Goal: Find specific page/section

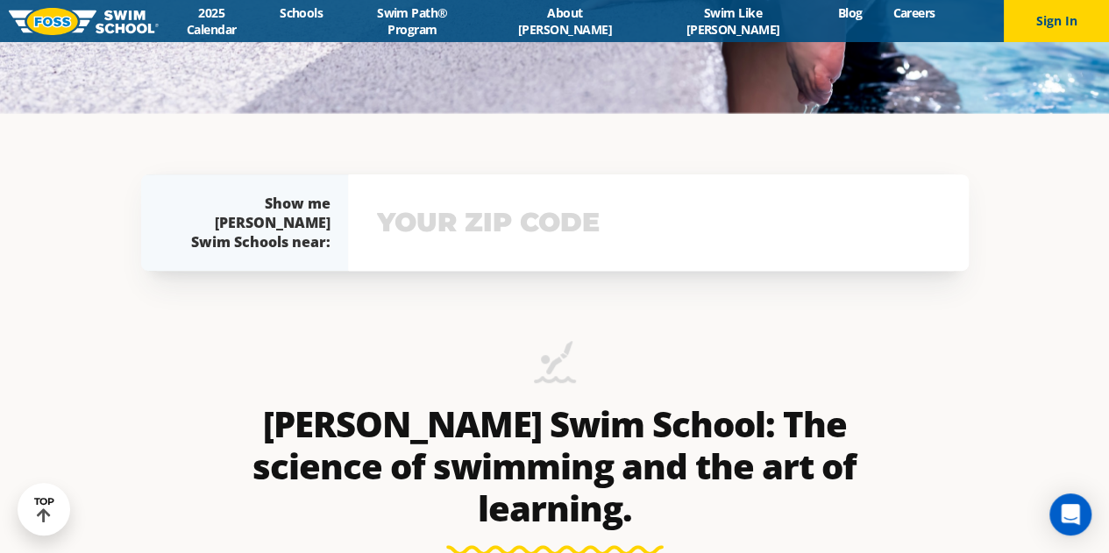
click at [569, 246] on div "View school & class schedule" at bounding box center [658, 222] width 621 height 96
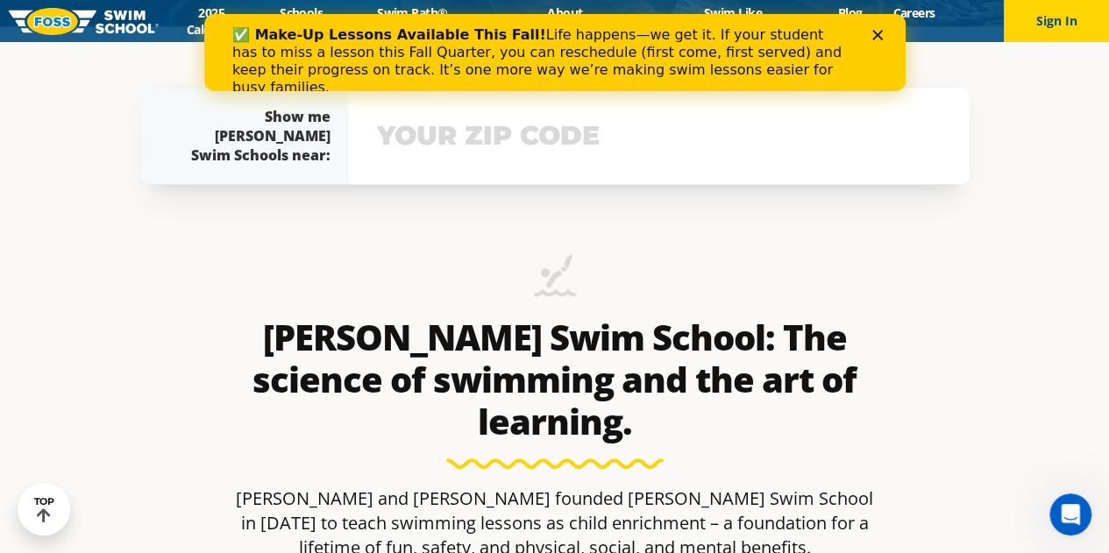
click at [524, 144] on input "text" at bounding box center [659, 135] width 572 height 51
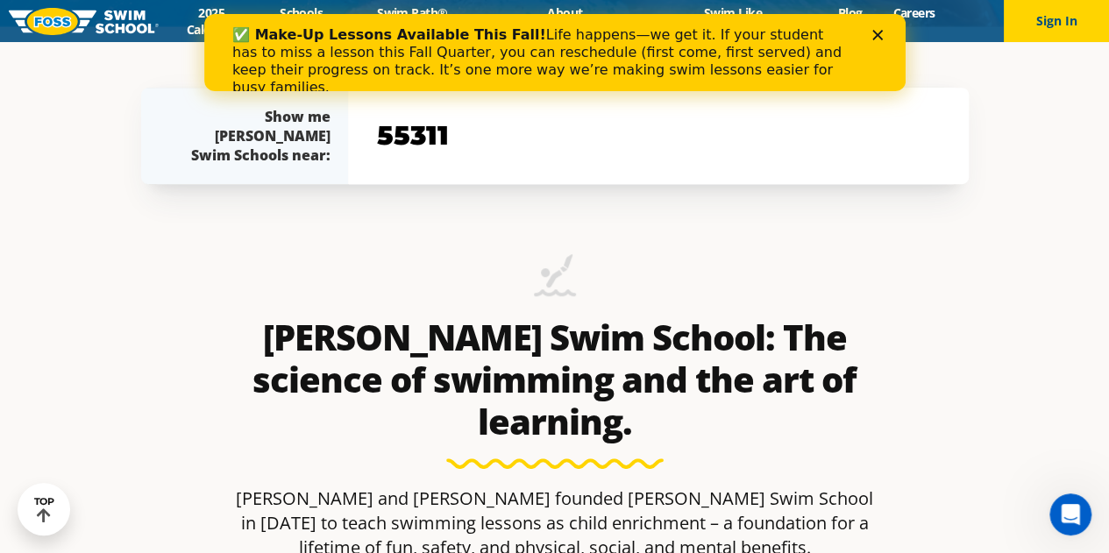
type input "55311"
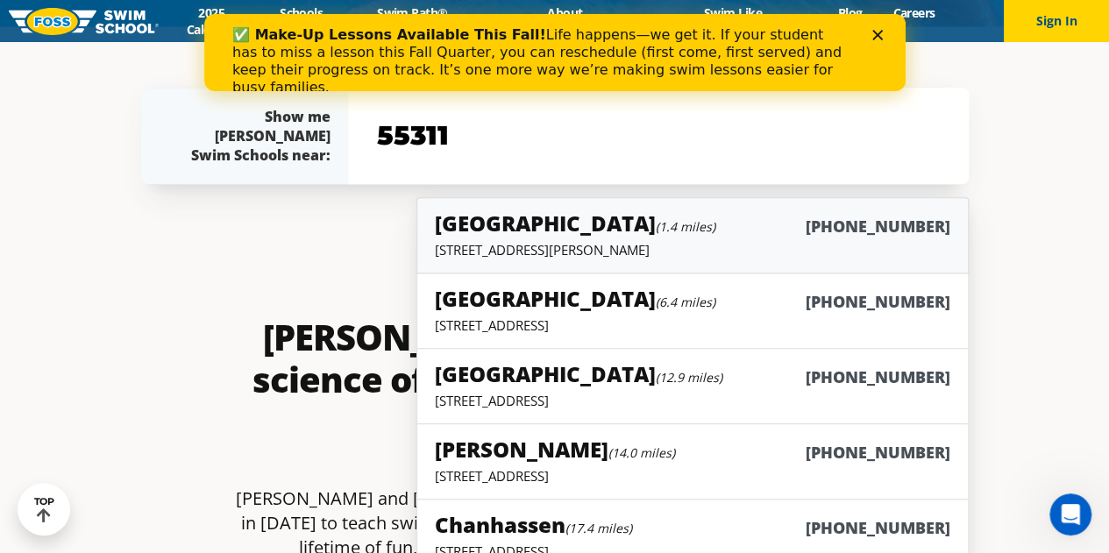
click at [527, 225] on h5 "Maple Grove (1.4 miles)" at bounding box center [575, 223] width 281 height 29
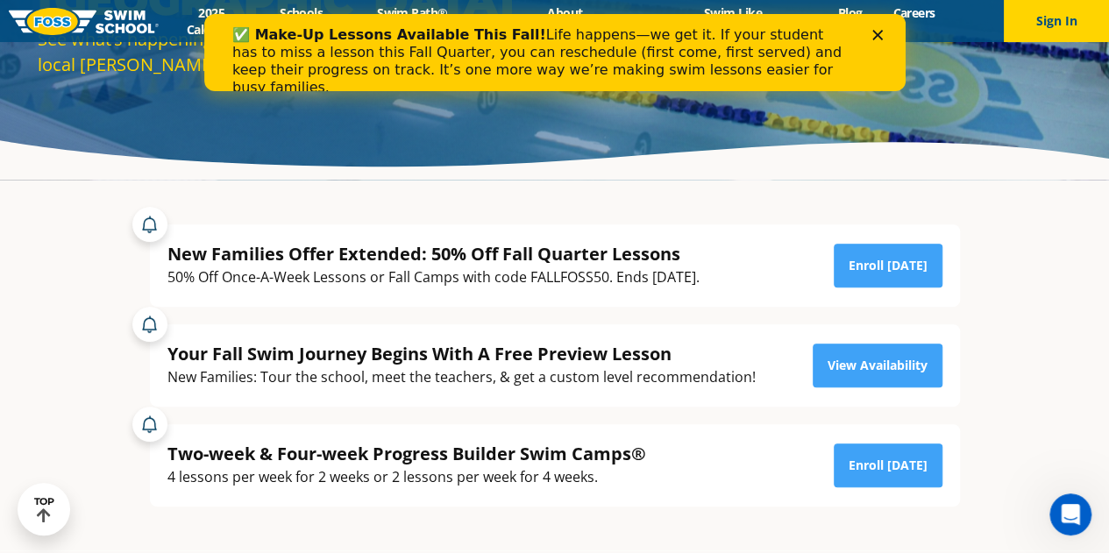
scroll to position [209, 0]
